Goal: Transaction & Acquisition: Obtain resource

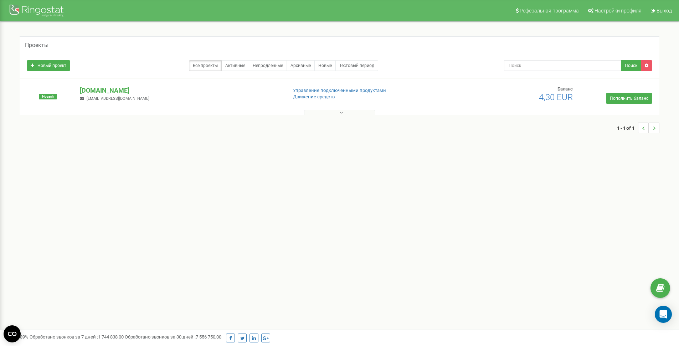
drag, startPoint x: 558, startPoint y: 98, endPoint x: 528, endPoint y: 98, distance: 30.3
click at [533, 96] on h2 "4,30 EUR" at bounding box center [538, 97] width 69 height 9
click at [117, 87] on p "[DOMAIN_NAME]" at bounding box center [180, 90] width 201 height 9
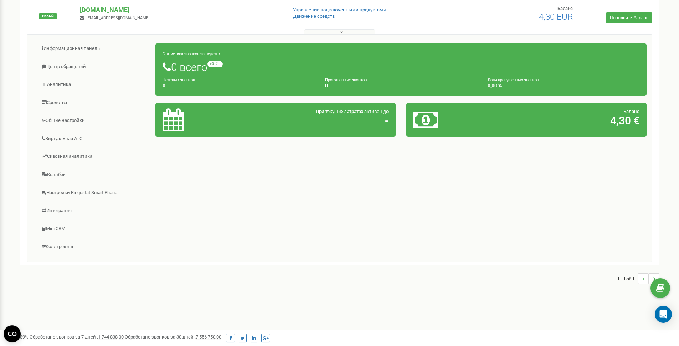
scroll to position [82, 0]
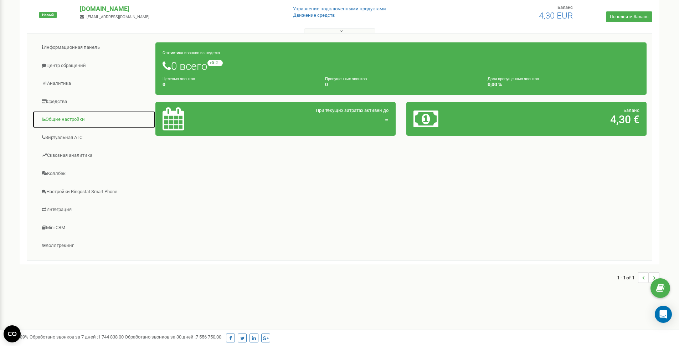
click at [83, 125] on link "Общие настройки" at bounding box center [93, 119] width 123 height 17
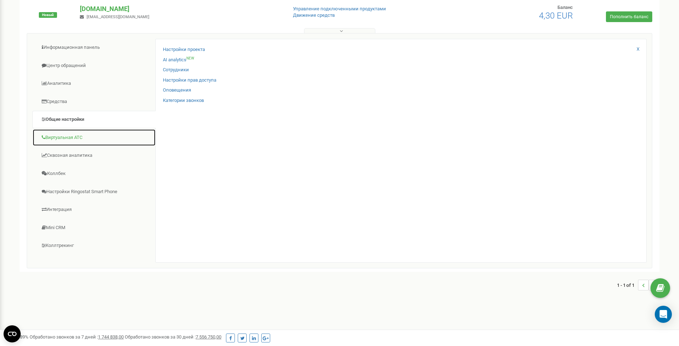
click at [109, 140] on link "Виртуальная АТС" at bounding box center [93, 137] width 123 height 17
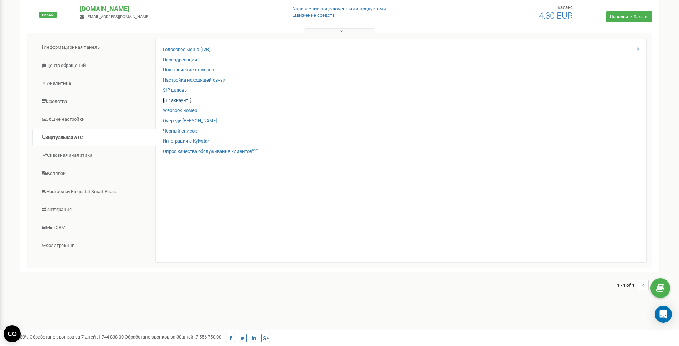
click at [186, 99] on link "SIP аккаунты" at bounding box center [177, 100] width 29 height 7
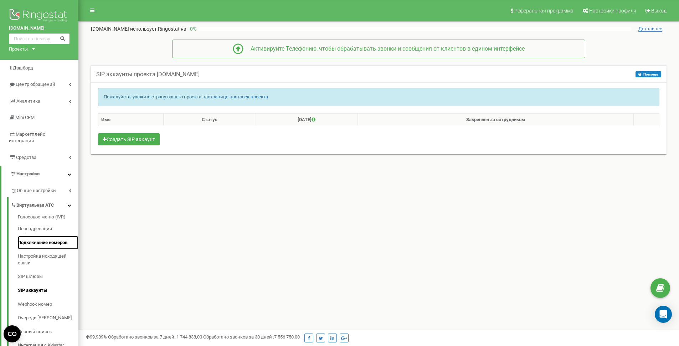
click at [62, 236] on link "Подключение номеров" at bounding box center [48, 243] width 61 height 14
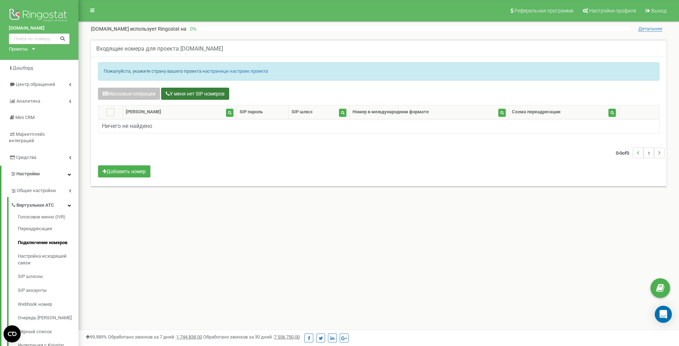
click at [189, 93] on button "У меня нет SIP номеров" at bounding box center [195, 94] width 68 height 12
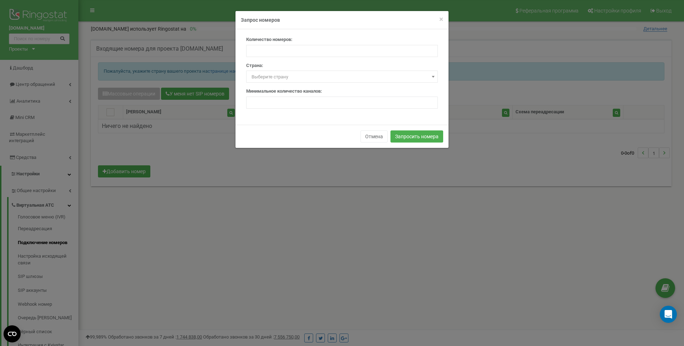
click at [321, 76] on span "Выберите страну" at bounding box center [342, 77] width 187 height 10
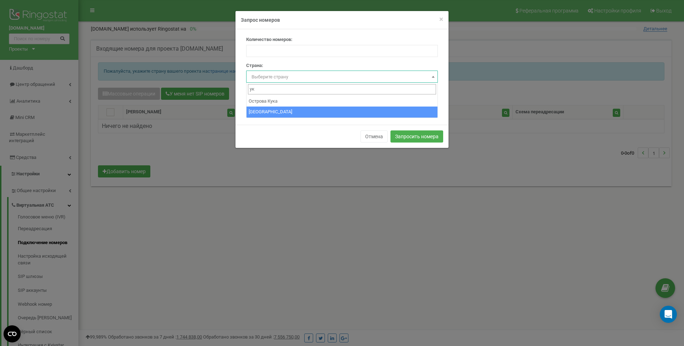
type input "ук"
select select "UA"
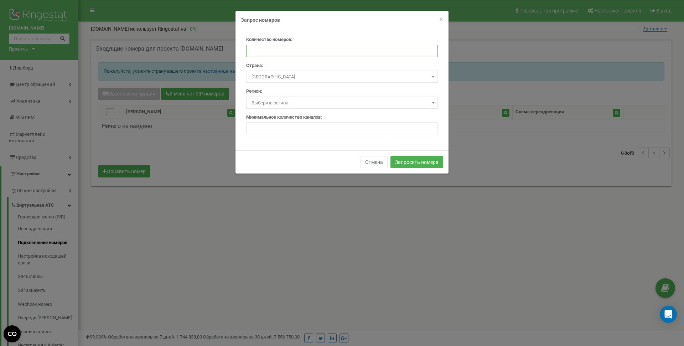
click at [314, 46] on input "number" at bounding box center [342, 51] width 192 height 12
type input "1"
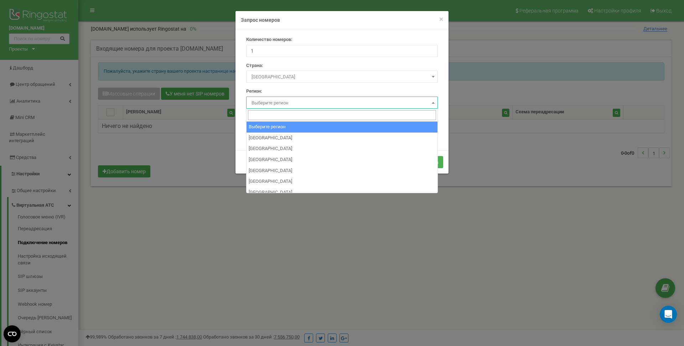
click at [321, 100] on span "Выберите регион" at bounding box center [342, 103] width 187 height 10
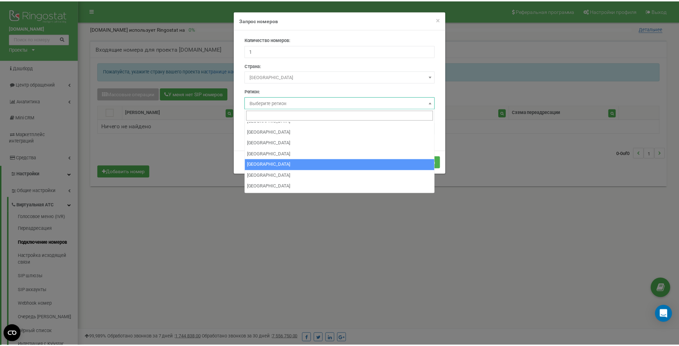
scroll to position [40, 0]
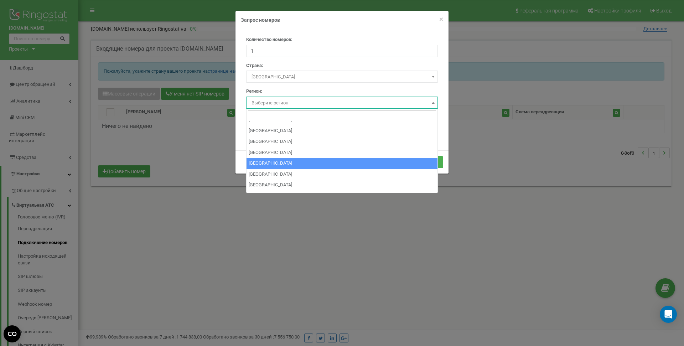
select select "UA_30"
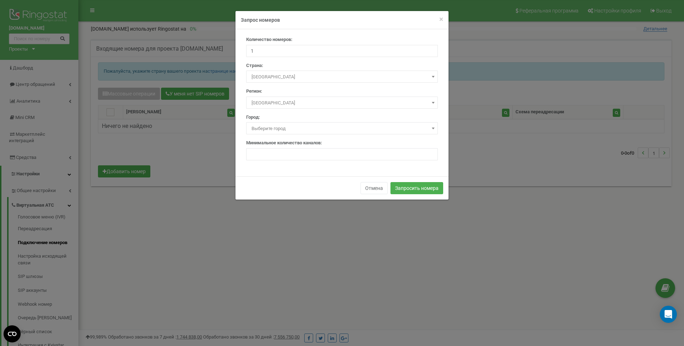
click at [308, 125] on span "Выберите город" at bounding box center [342, 129] width 187 height 10
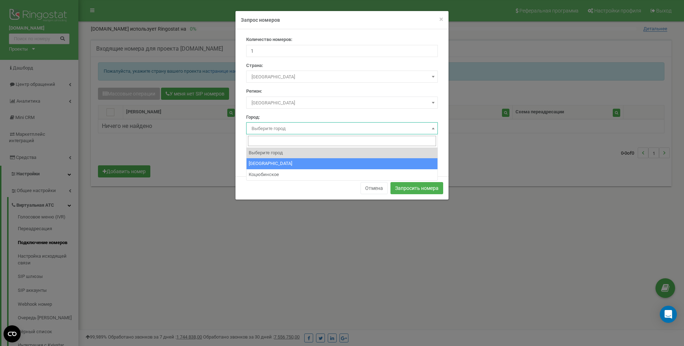
select select "703448"
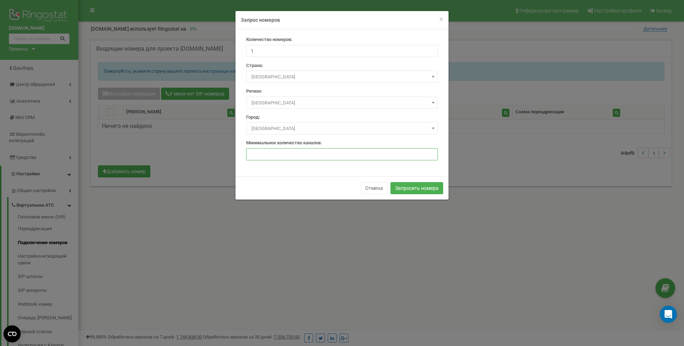
click at [307, 151] on input "number" at bounding box center [342, 154] width 192 height 12
type input "1"
click at [303, 174] on div "Количество номеров: 1 Страна: Выберите страну Австралия Австрия Азербайджан Ала…" at bounding box center [342, 102] width 213 height 147
click at [413, 189] on button "Запросить номера" at bounding box center [417, 188] width 53 height 12
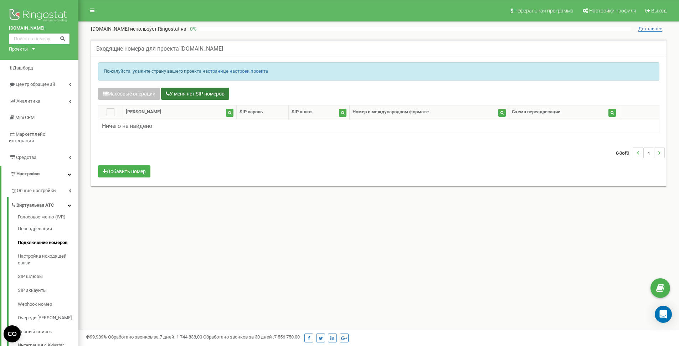
click at [197, 94] on button "У меня нет SIP номеров" at bounding box center [195, 94] width 68 height 12
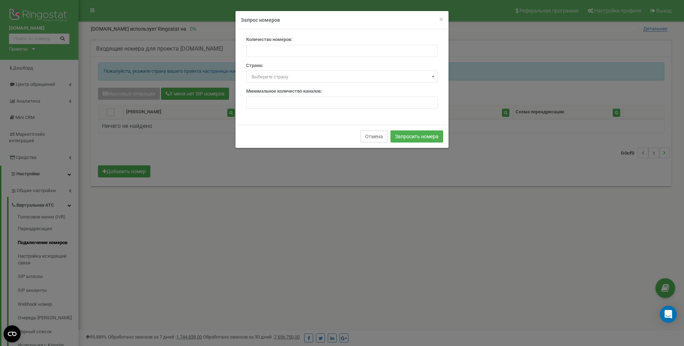
click at [372, 136] on button "Отмена" at bounding box center [374, 136] width 27 height 12
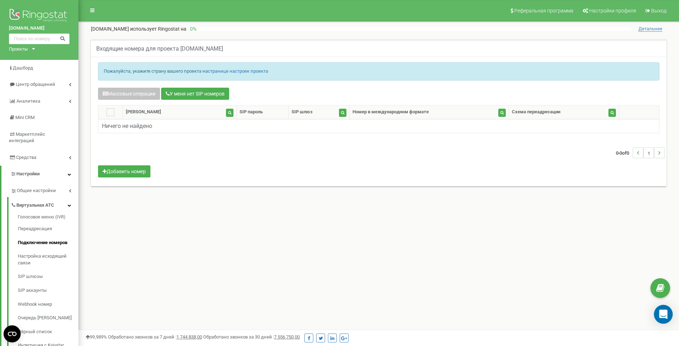
click at [662, 314] on icon "Open Intercom Messenger" at bounding box center [663, 314] width 8 height 9
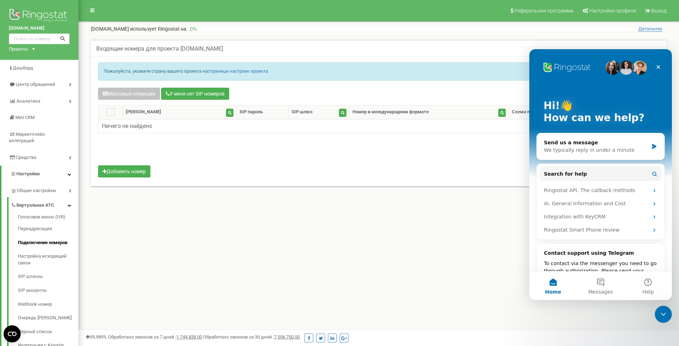
click at [502, 248] on div "Реферальная программа Настройки профиля Выход easyweek.com.ua использует Ringos…" at bounding box center [378, 214] width 600 height 428
click at [662, 68] on div "Close" at bounding box center [658, 67] width 13 height 13
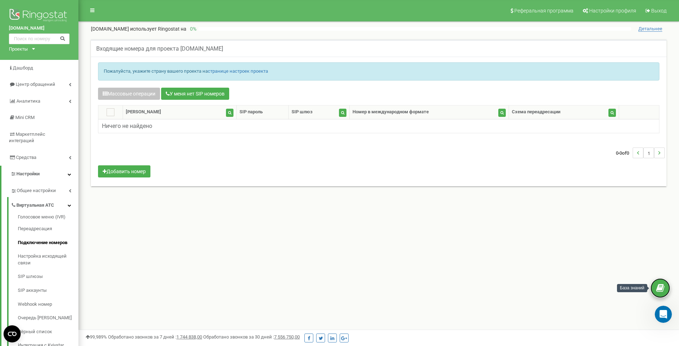
click at [660, 281] on link at bounding box center [660, 288] width 20 height 20
click at [345, 184] on div "Пожалуйста, укажите страну вашего проекта на странице настроек проекта Массовые…" at bounding box center [379, 122] width 576 height 130
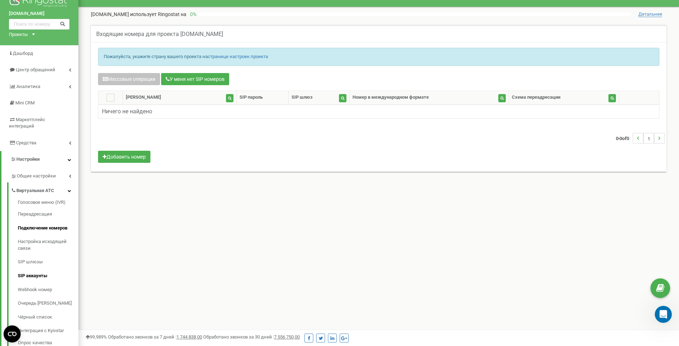
scroll to position [29, 0]
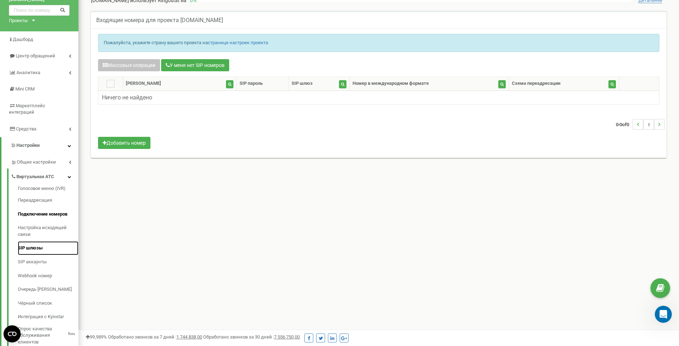
click at [57, 244] on link "SIP шлюзы" at bounding box center [48, 248] width 61 height 14
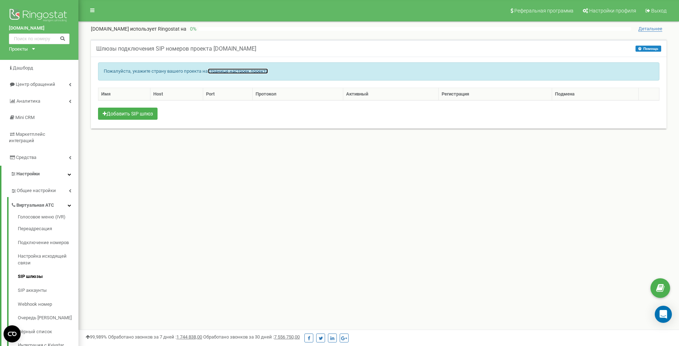
click at [267, 73] on link "странице настроек проекта" at bounding box center [238, 70] width 60 height 5
click at [267, 70] on link "странице настроек проекта" at bounding box center [238, 70] width 60 height 5
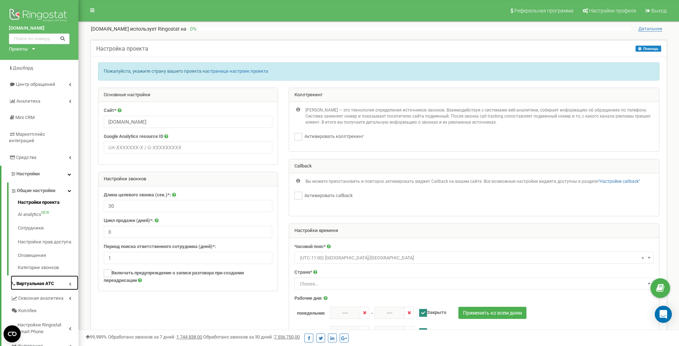
click at [27, 280] on span "Виртуальная АТС" at bounding box center [35, 283] width 38 height 7
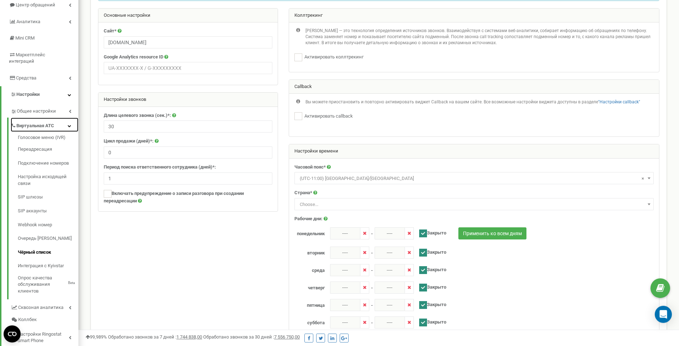
scroll to position [80, 0]
click at [40, 194] on link "SIP шлюзы" at bounding box center [48, 197] width 61 height 14
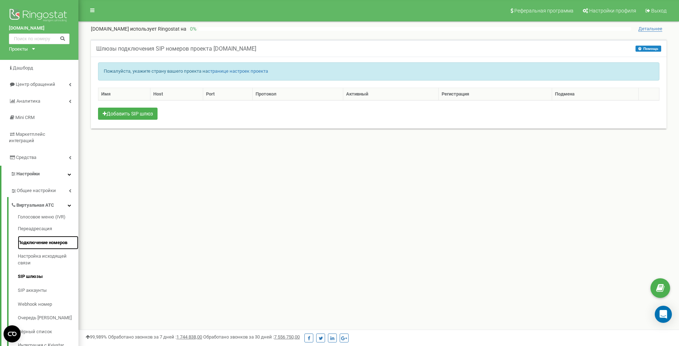
click at [55, 236] on link "Подключение номеров" at bounding box center [48, 243] width 61 height 14
click at [59, 236] on link "Подключение номеров" at bounding box center [48, 243] width 61 height 14
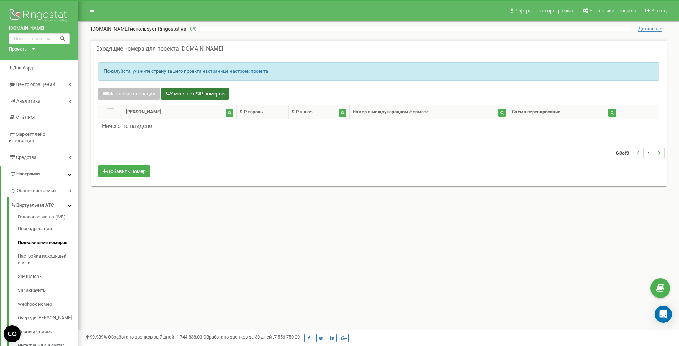
click at [188, 95] on button "У меня нет SIP номеров" at bounding box center [195, 94] width 68 height 12
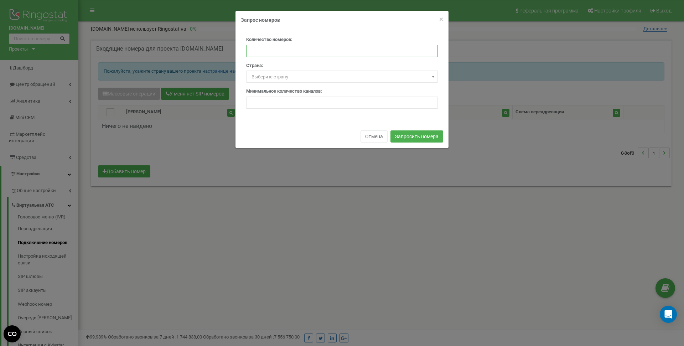
click at [300, 50] on input "number" at bounding box center [342, 51] width 192 height 12
drag, startPoint x: 288, startPoint y: 53, endPoint x: 218, endPoint y: 51, distance: 70.3
click at [246, 50] on input "2" at bounding box center [342, 51] width 192 height 12
type input "1"
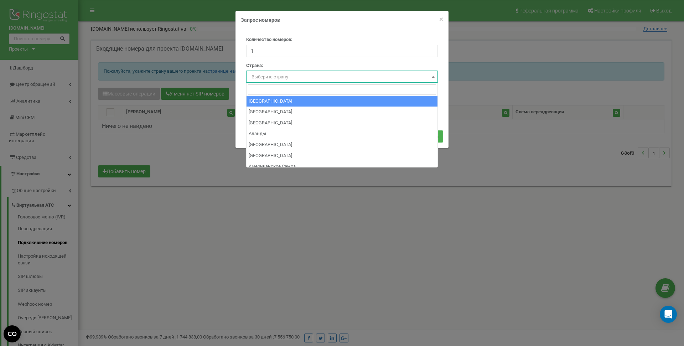
click at [278, 74] on span "Выберите страну" at bounding box center [342, 77] width 187 height 10
type input "к"
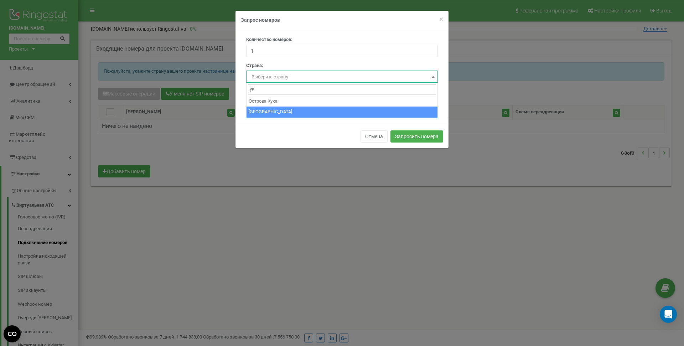
type input "ук"
select select "UA"
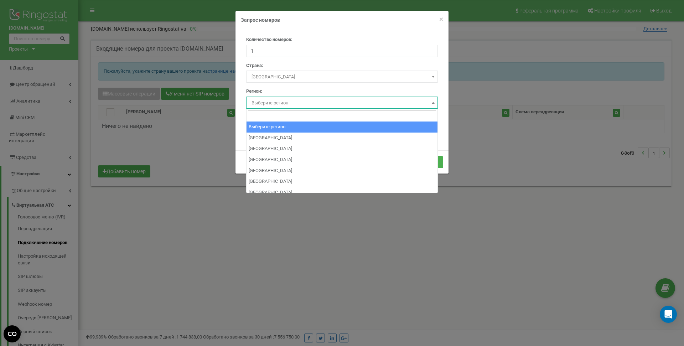
click at [280, 104] on span "Выберите регион" at bounding box center [342, 103] width 187 height 10
type input "л"
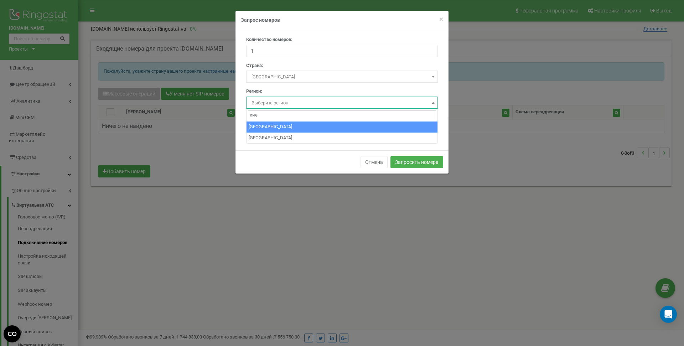
type input "кие"
select select "UA_30"
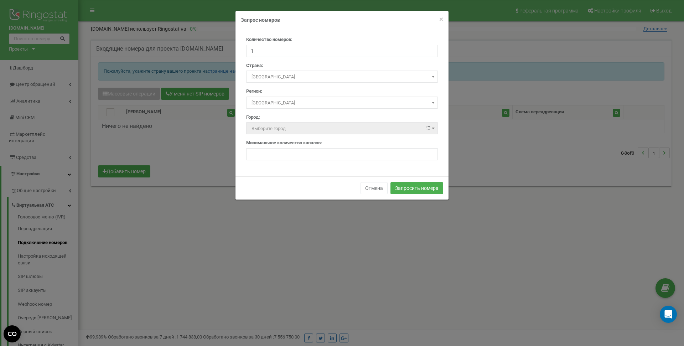
click at [282, 128] on span "Выберите город" at bounding box center [269, 128] width 34 height 5
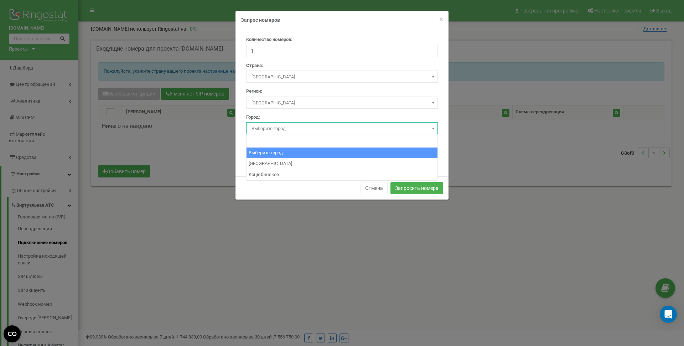
click at [378, 129] on span "Выберите город" at bounding box center [342, 129] width 187 height 10
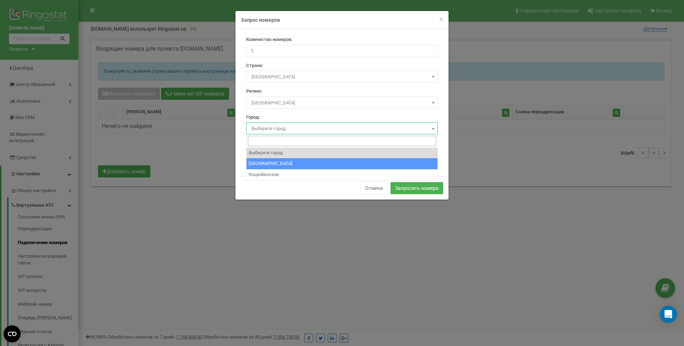
select select "703448"
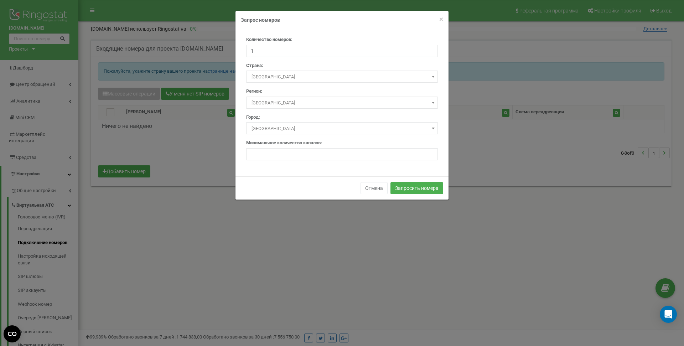
click at [344, 161] on div "Количество номеров: 1 Страна: Выберите страну Австралия Австрия Азербайджан Ала…" at bounding box center [342, 102] width 213 height 147
click at [342, 155] on input "number" at bounding box center [342, 154] width 192 height 12
type input "1"
drag, startPoint x: 334, startPoint y: 172, endPoint x: 338, endPoint y: 172, distance: 3.9
click at [333, 172] on div "Количество номеров: 1 Страна: Выберите страну Австралия Австрия Азербайджан Ала…" at bounding box center [342, 102] width 213 height 147
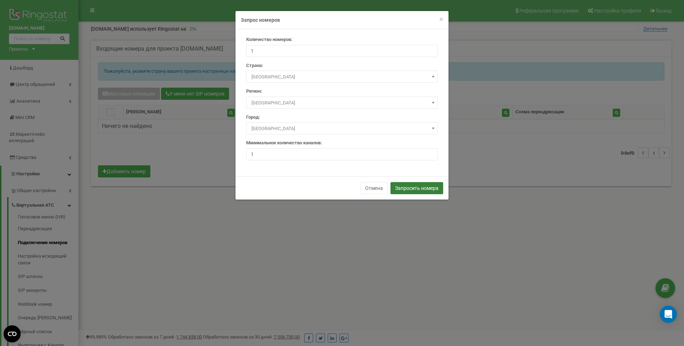
click at [421, 186] on button "Запросить номера" at bounding box center [417, 188] width 53 height 12
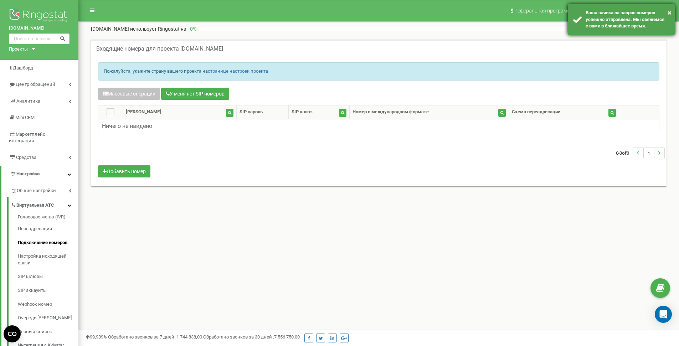
click at [603, 27] on div "Ваша заявка на запрос номеров успешно отправлена. Мы свяжемся с вами в ближайше…" at bounding box center [627, 20] width 84 height 20
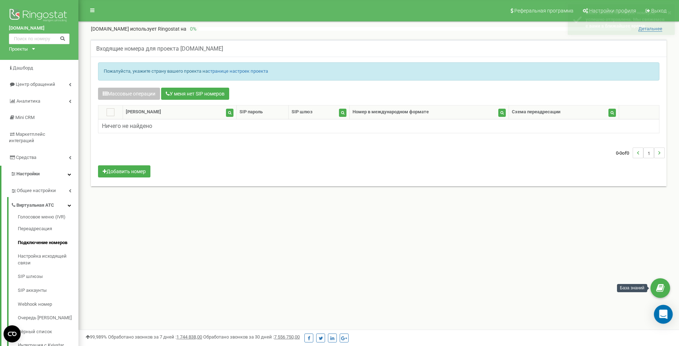
click at [665, 317] on icon "Open Intercom Messenger" at bounding box center [663, 314] width 8 height 9
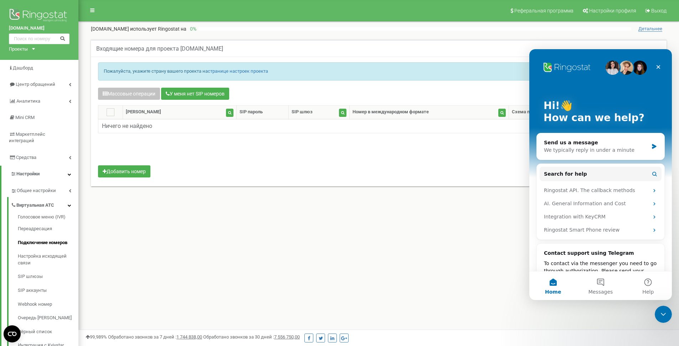
click at [486, 231] on div "Реферальная программа Настройки профиля Выход easyweek.com.ua использует Ringos…" at bounding box center [378, 214] width 600 height 428
click at [659, 68] on icon "Close" at bounding box center [658, 67] width 6 height 6
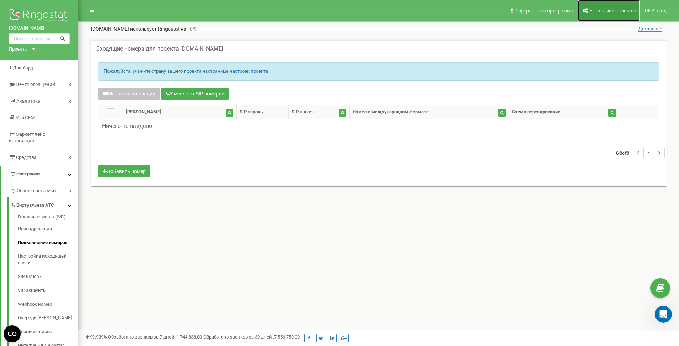
click at [620, 11] on span "Настройки профиля" at bounding box center [612, 11] width 47 height 6
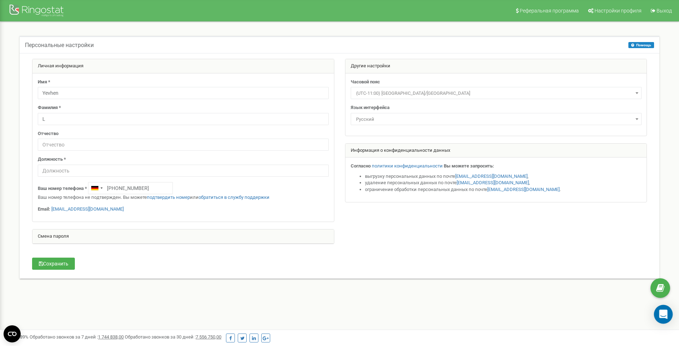
click at [670, 316] on div "Open Intercom Messenger" at bounding box center [663, 314] width 19 height 19
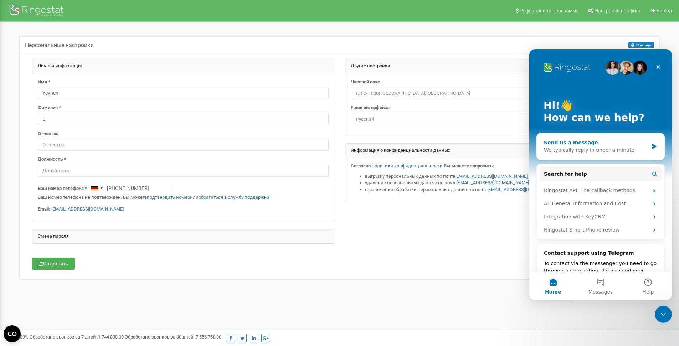
click at [615, 138] on div "Send us a message We typically reply in under a minute" at bounding box center [601, 146] width 128 height 26
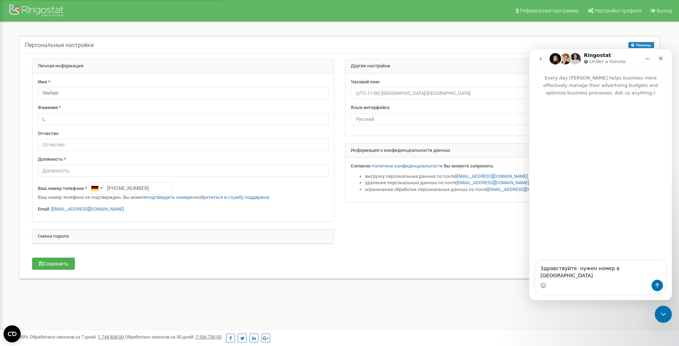
type textarea "Здравствуйте. нужен номер в Украине"
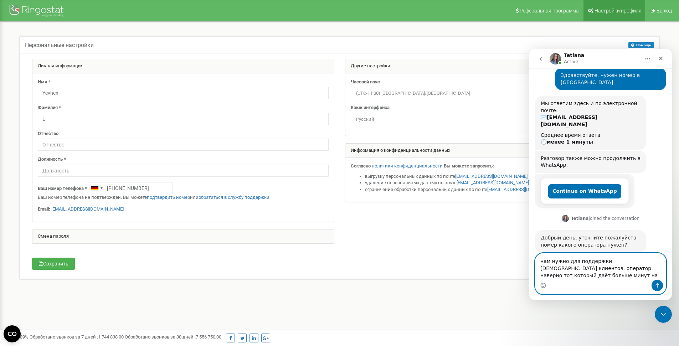
scroll to position [38, 0]
type textarea "нам нужно для поддержки украинских клиентов. оператор наверно тот который даёт …"
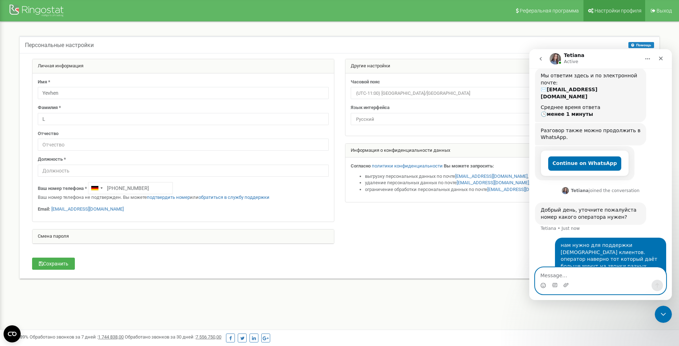
scroll to position [66, 0]
type textarea "или наиболее популярный"
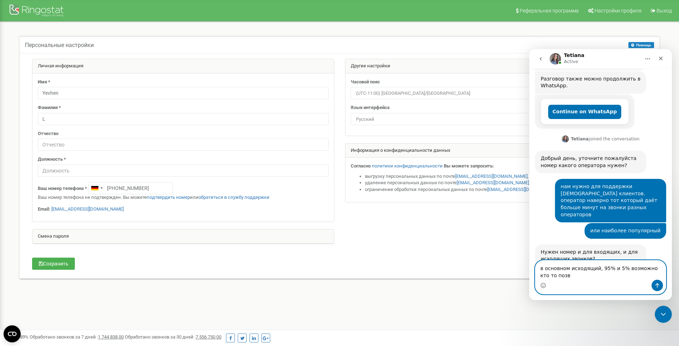
scroll to position [117, 0]
type textarea "в основном исходящий, 95% и 5% возможно кто то позвонит"
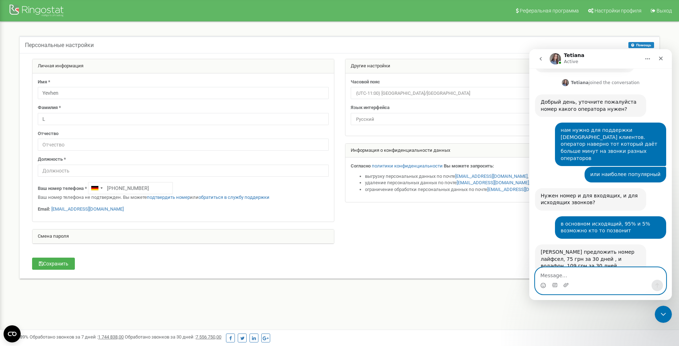
scroll to position [174, 0]
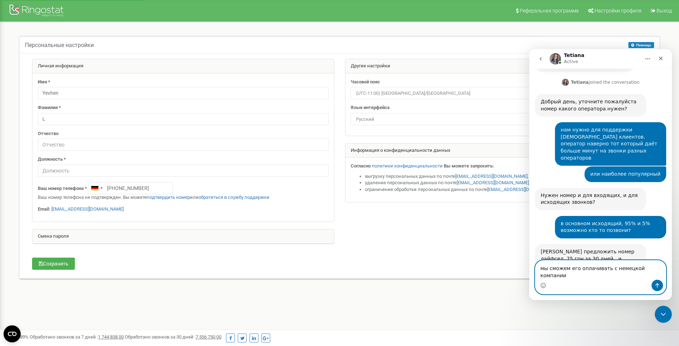
type textarea "мы сможем его оплачивать с немецкой компании?"
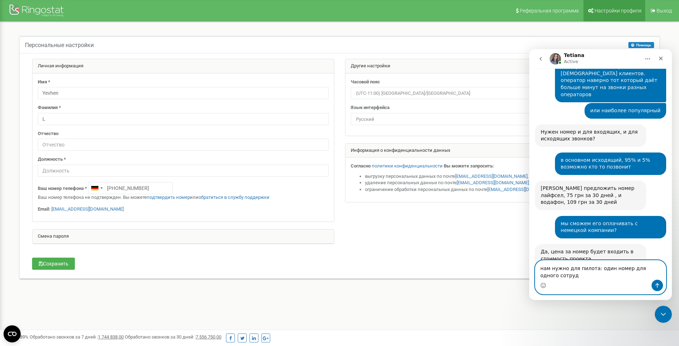
scroll to position [237, 0]
type textarea "нам нужно для пилота: один номер для одного сотрудника. звонки по Украине."
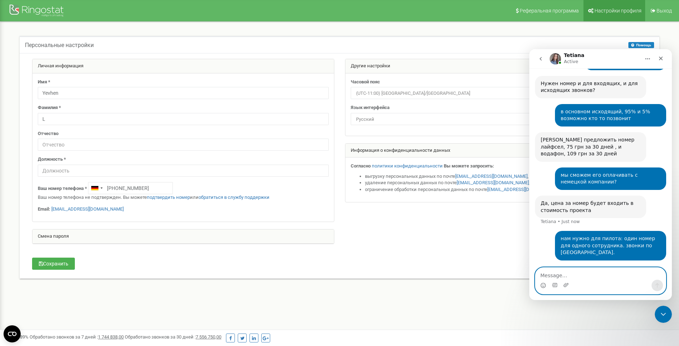
scroll to position [286, 0]
type textarea "оплата с Германии"
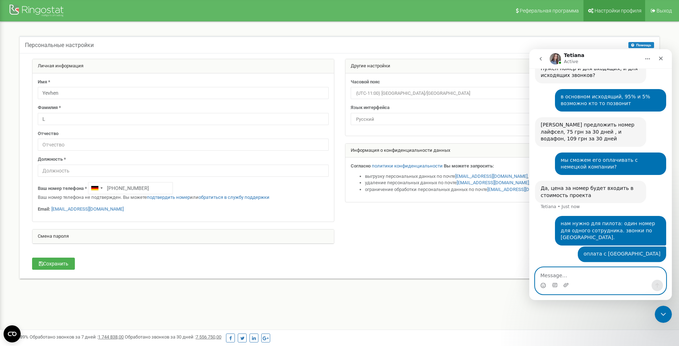
scroll to position [302, 0]
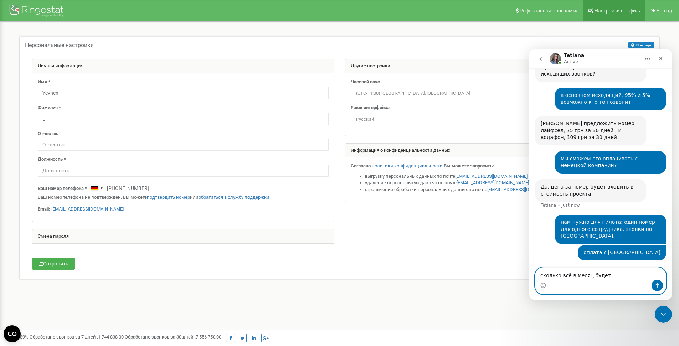
type textarea "сколько всё в месяц будет?"
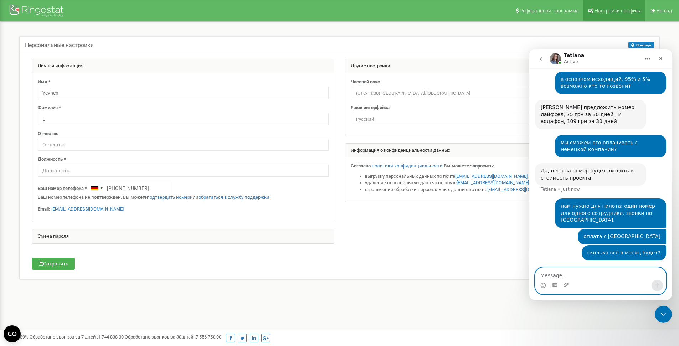
scroll to position [318, 0]
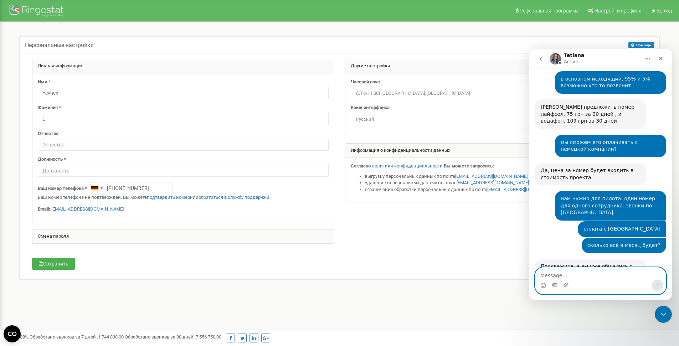
click at [583, 278] on textarea "Message…" at bounding box center [600, 274] width 130 height 12
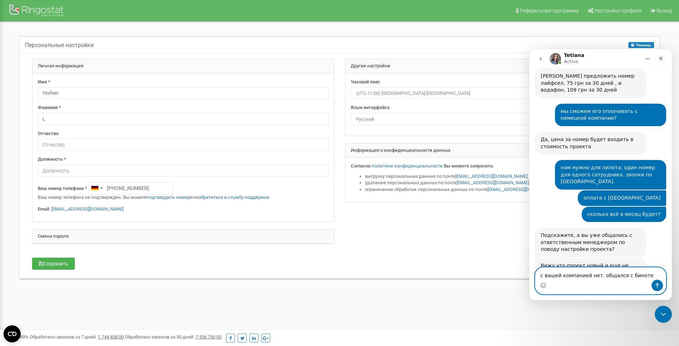
type textarea "с вашей компанией нет. общался с бинотел"
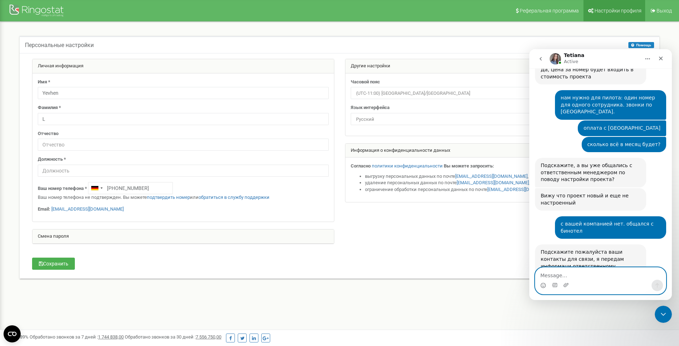
scroll to position [419, 0]
type textarea "+491628673447"
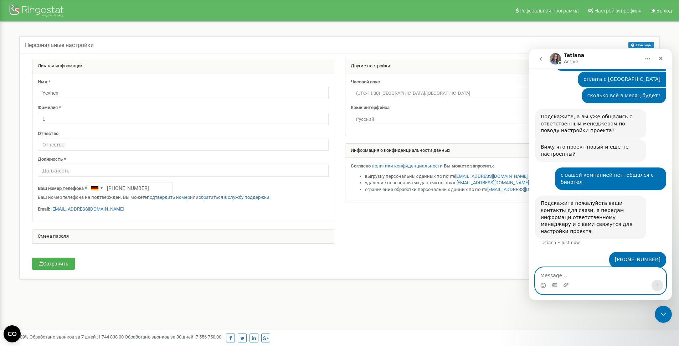
scroll to position [468, 0]
click at [344, 130] on div "Другие настройки Часовой пояс (UTC-11:00) Pacific/Midway (UTC-11:00) Pacific/Ni…" at bounding box center [496, 134] width 313 height 151
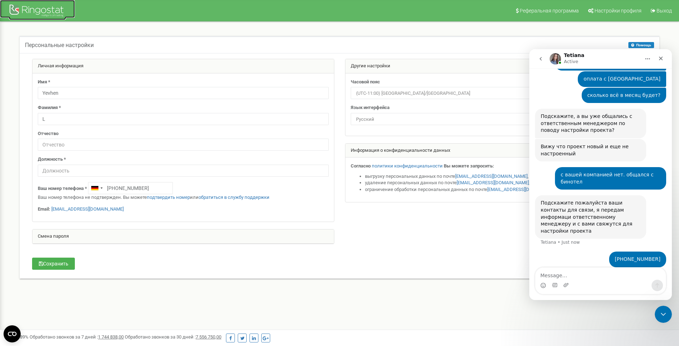
click at [26, 11] on div at bounding box center [37, 11] width 57 height 17
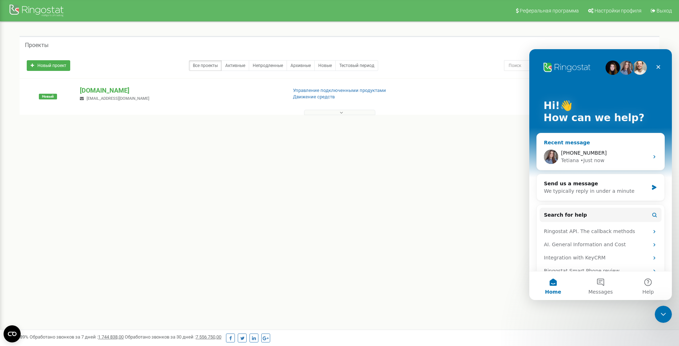
click at [582, 163] on div "• Just now" at bounding box center [592, 160] width 24 height 7
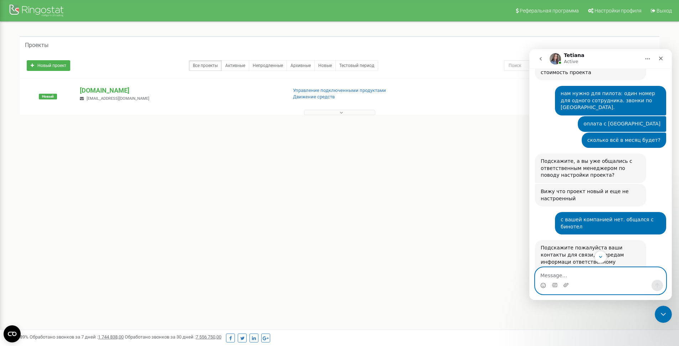
scroll to position [422, 0]
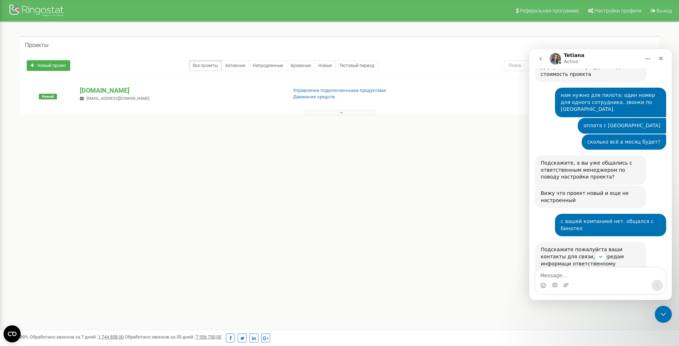
drag, startPoint x: 293, startPoint y: 166, endPoint x: 285, endPoint y: 160, distance: 9.4
click at [293, 165] on div "Реферальная программа Настройки профиля Выход Проекты Новый проект Все проекты …" at bounding box center [339, 214] width 679 height 428
click at [100, 91] on p "[DOMAIN_NAME]" at bounding box center [180, 90] width 201 height 9
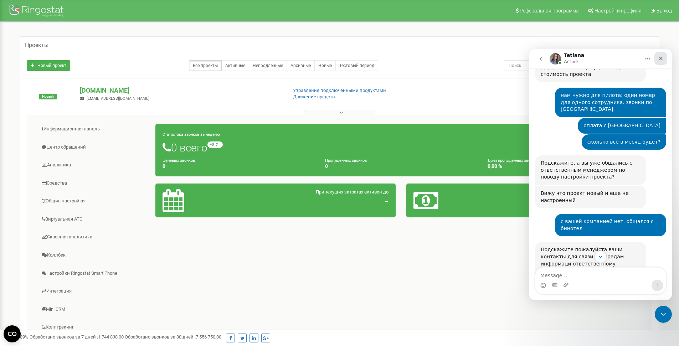
click at [660, 57] on icon "Close" at bounding box center [661, 59] width 4 height 4
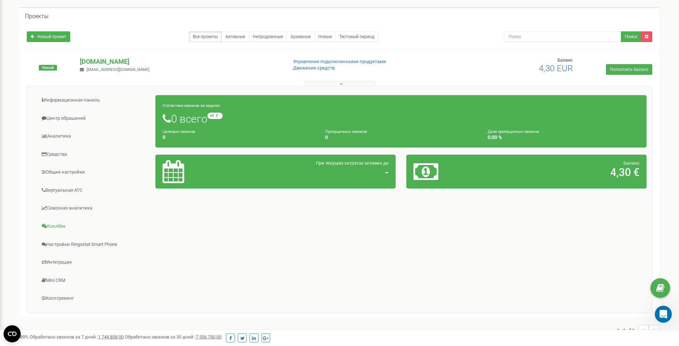
scroll to position [40, 0]
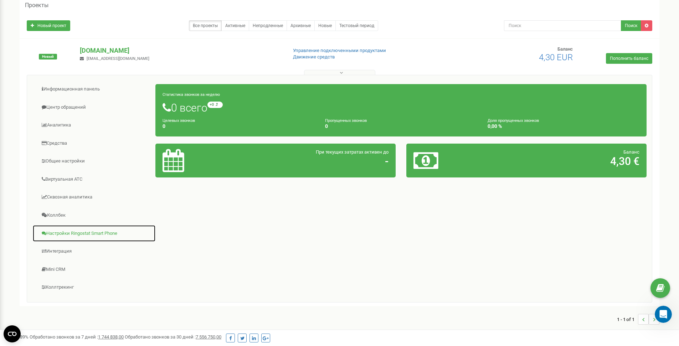
click at [122, 236] on link "Настройки Ringostat Smart Phone" at bounding box center [93, 233] width 123 height 17
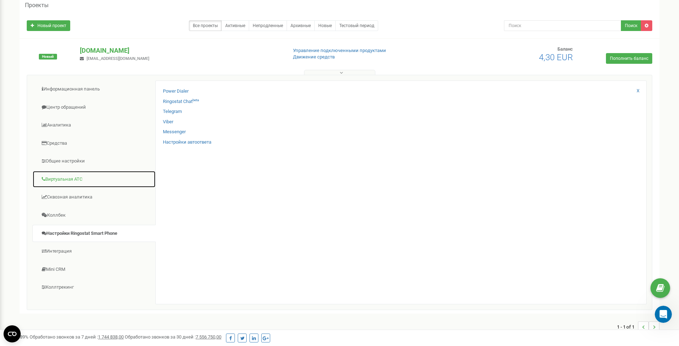
click at [97, 176] on link "Виртуальная АТС" at bounding box center [93, 179] width 123 height 17
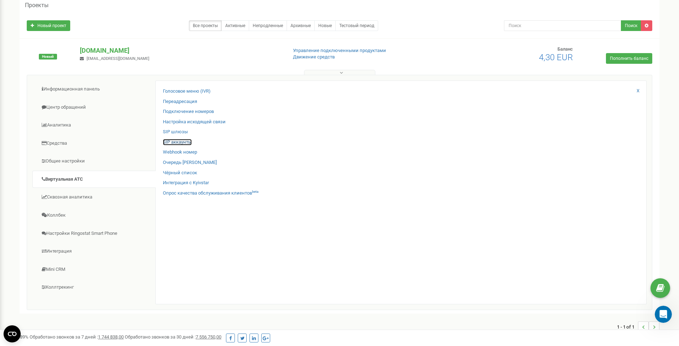
drag, startPoint x: 181, startPoint y: 141, endPoint x: 198, endPoint y: 154, distance: 21.8
click at [181, 141] on link "SIP аккаунты" at bounding box center [177, 142] width 29 height 7
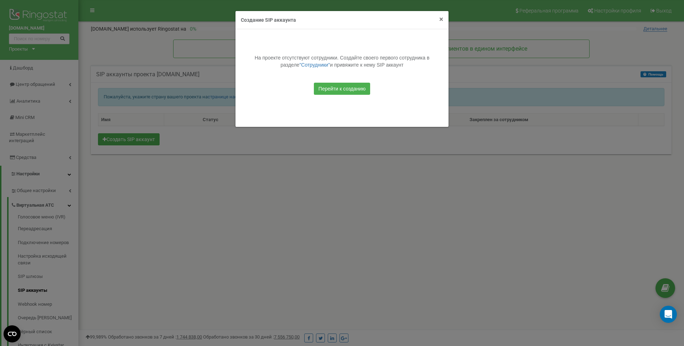
click at [442, 18] on span "×" at bounding box center [441, 19] width 4 height 9
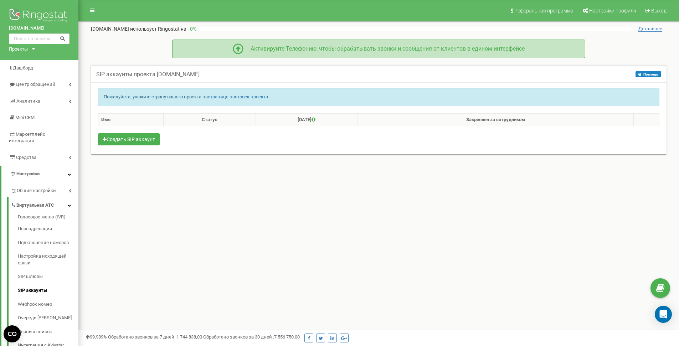
click at [387, 51] on div "Активируйте Телефонию, чтобы обрабатывать звонки и сообщения от клиентов в един…" at bounding box center [383, 49] width 281 height 8
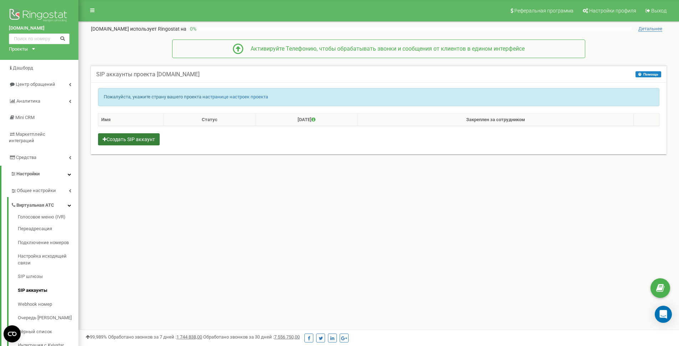
click at [143, 138] on button "Создать SIP аккаунт" at bounding box center [129, 139] width 62 height 12
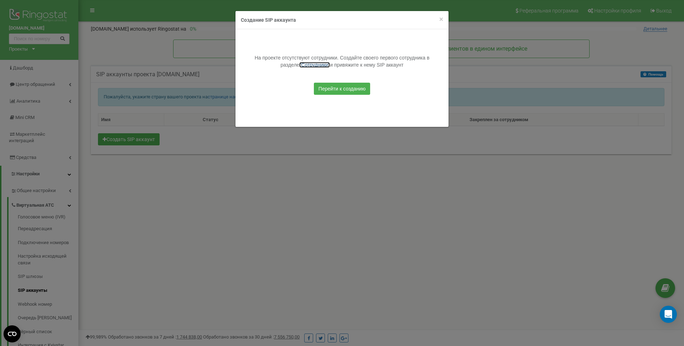
click at [305, 64] on link ""Сотрудники"" at bounding box center [314, 65] width 31 height 6
